Goal: Check status: Check status

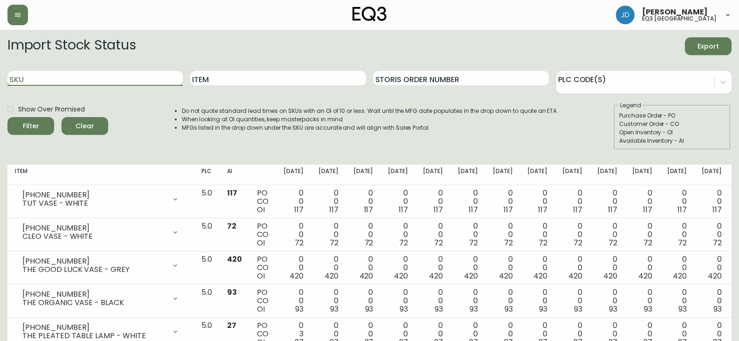
click at [33, 78] on input "SKU" at bounding box center [94, 78] width 175 height 15
click at [7, 117] on button "Filter" at bounding box center [30, 126] width 47 height 18
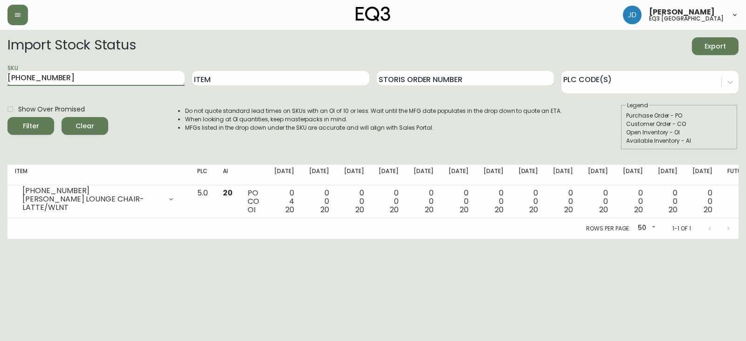
click at [71, 77] on input "[PHONE_NUMBER]" at bounding box center [95, 78] width 177 height 15
click at [71, 76] on input "[PHONE_NUMBER]" at bounding box center [95, 78] width 177 height 15
click at [7, 117] on button "Filter" at bounding box center [30, 126] width 47 height 18
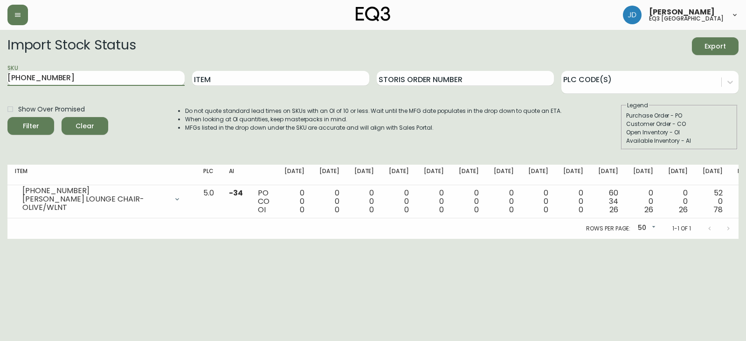
click at [98, 76] on input "[PHONE_NUMBER]" at bounding box center [95, 78] width 177 height 15
type input "[PHONE_NUMBER]"
click at [7, 117] on button "Filter" at bounding box center [30, 126] width 47 height 18
